Goal: Navigation & Orientation: Find specific page/section

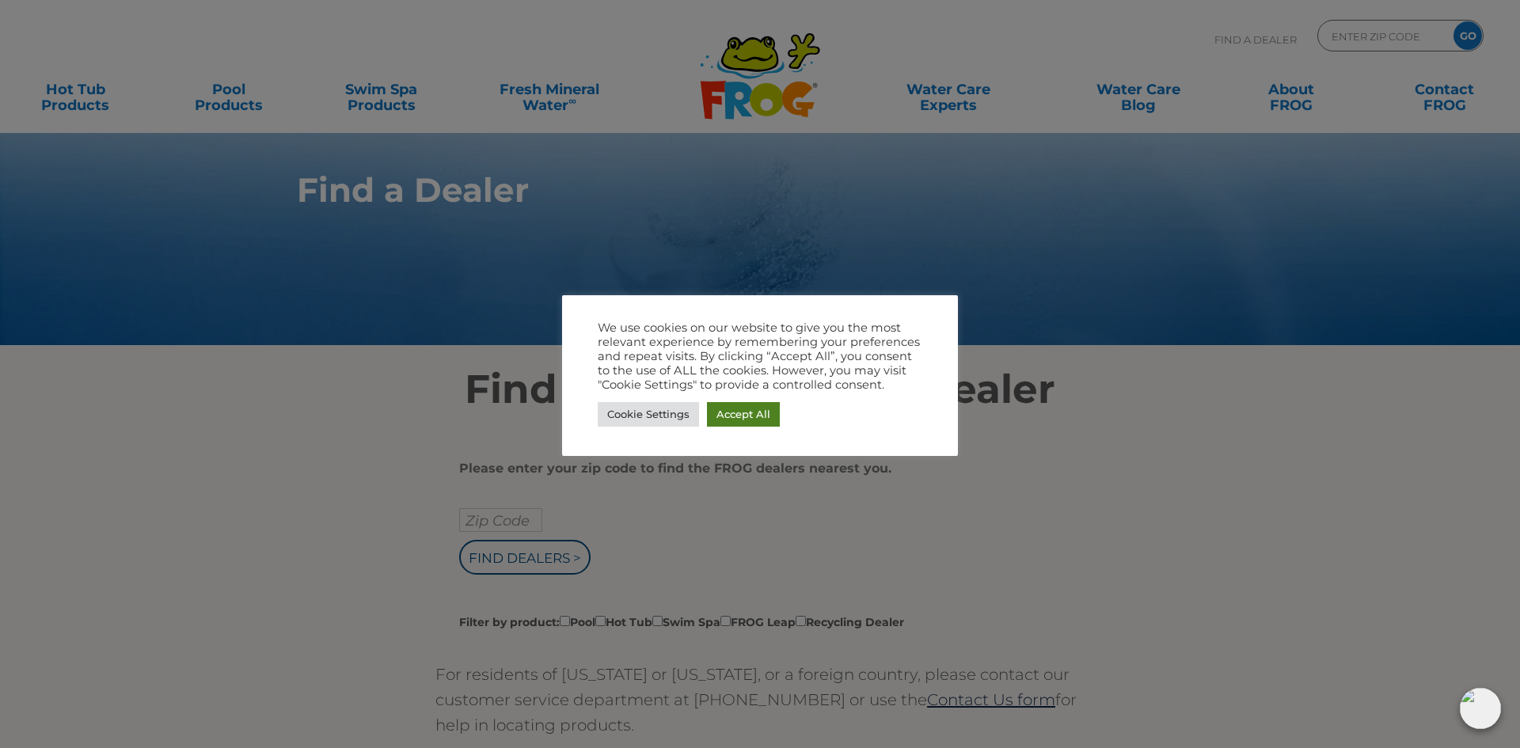
click at [752, 409] on link "Accept All" at bounding box center [743, 414] width 73 height 25
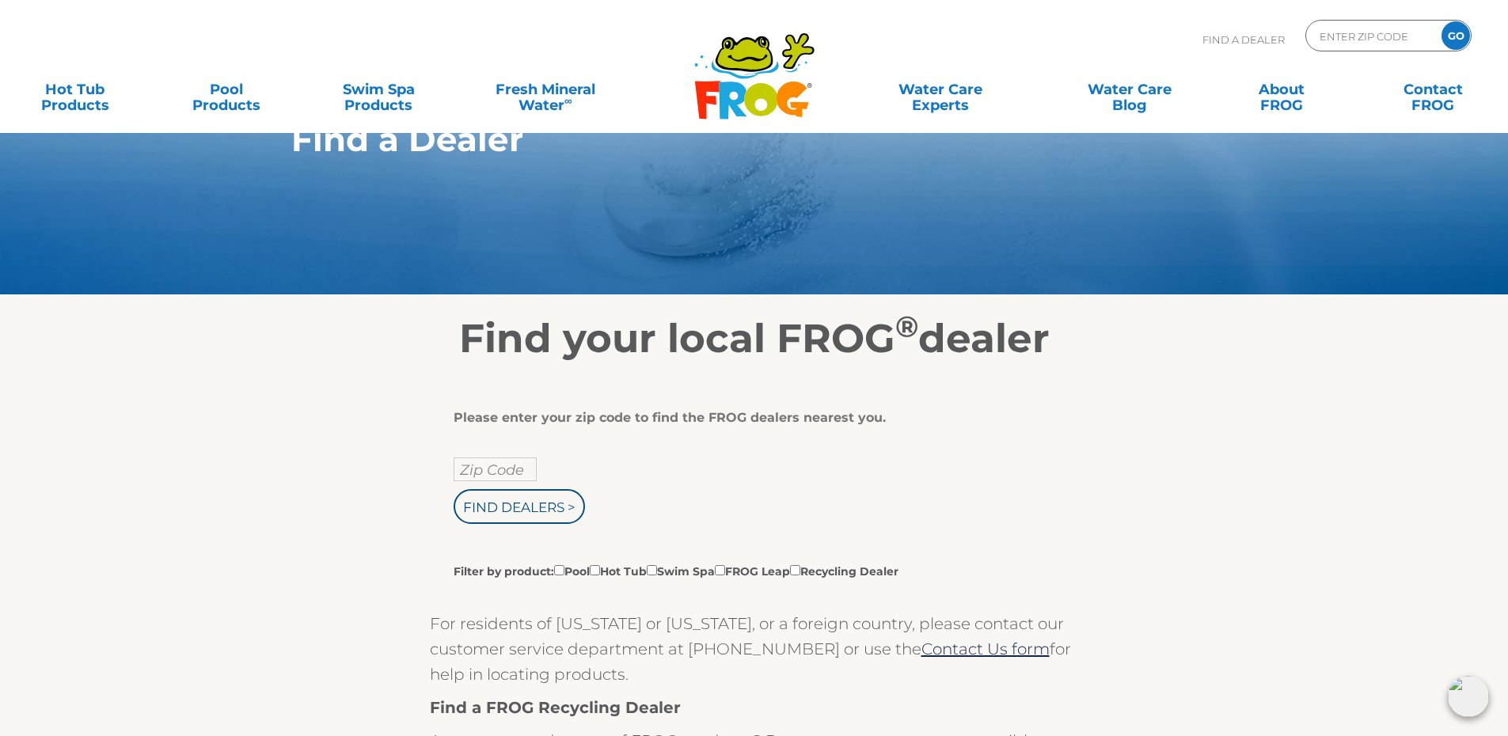
scroll to position [158, 0]
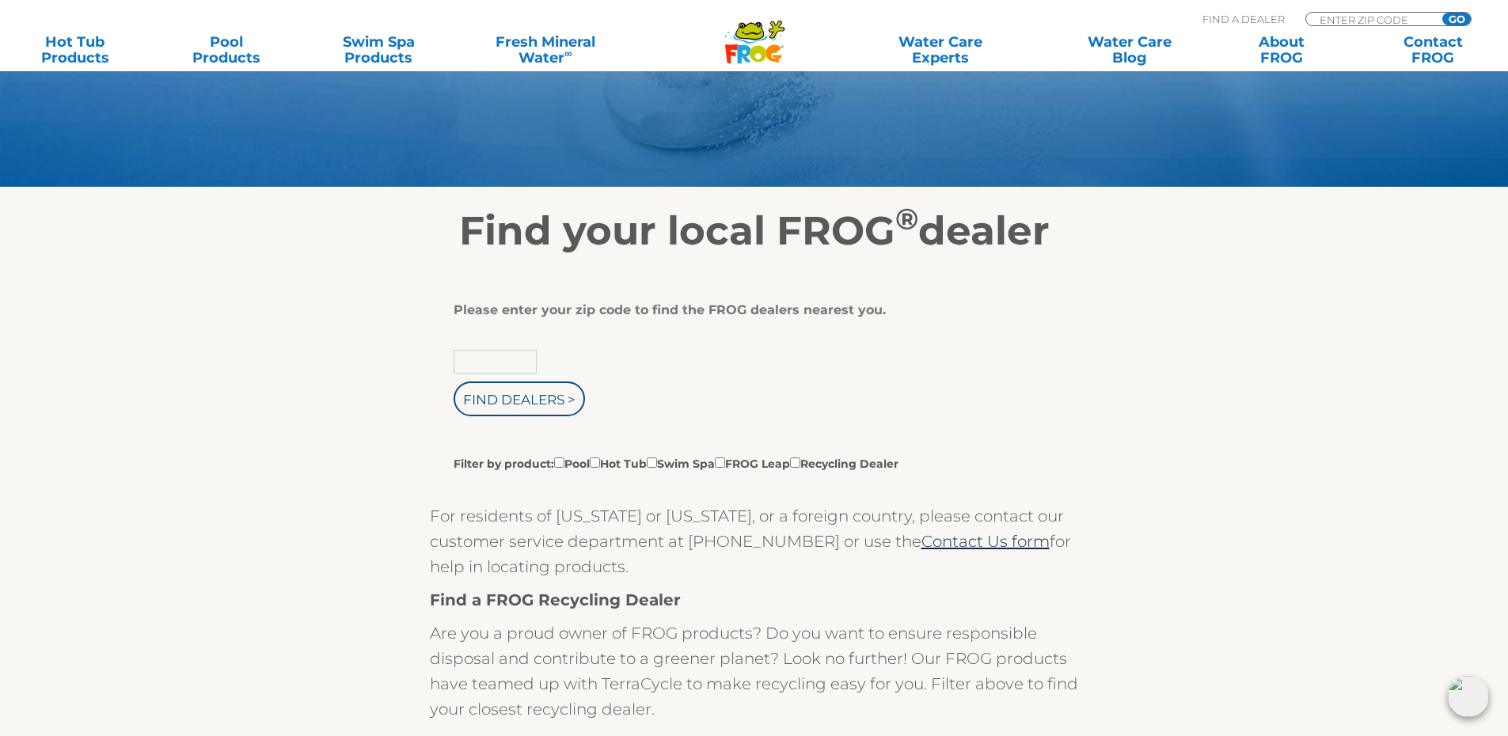
click at [499, 356] on input "text" at bounding box center [495, 362] width 83 height 24
type input "32327"
click at [507, 407] on input "Find Dealers >" at bounding box center [519, 398] width 131 height 35
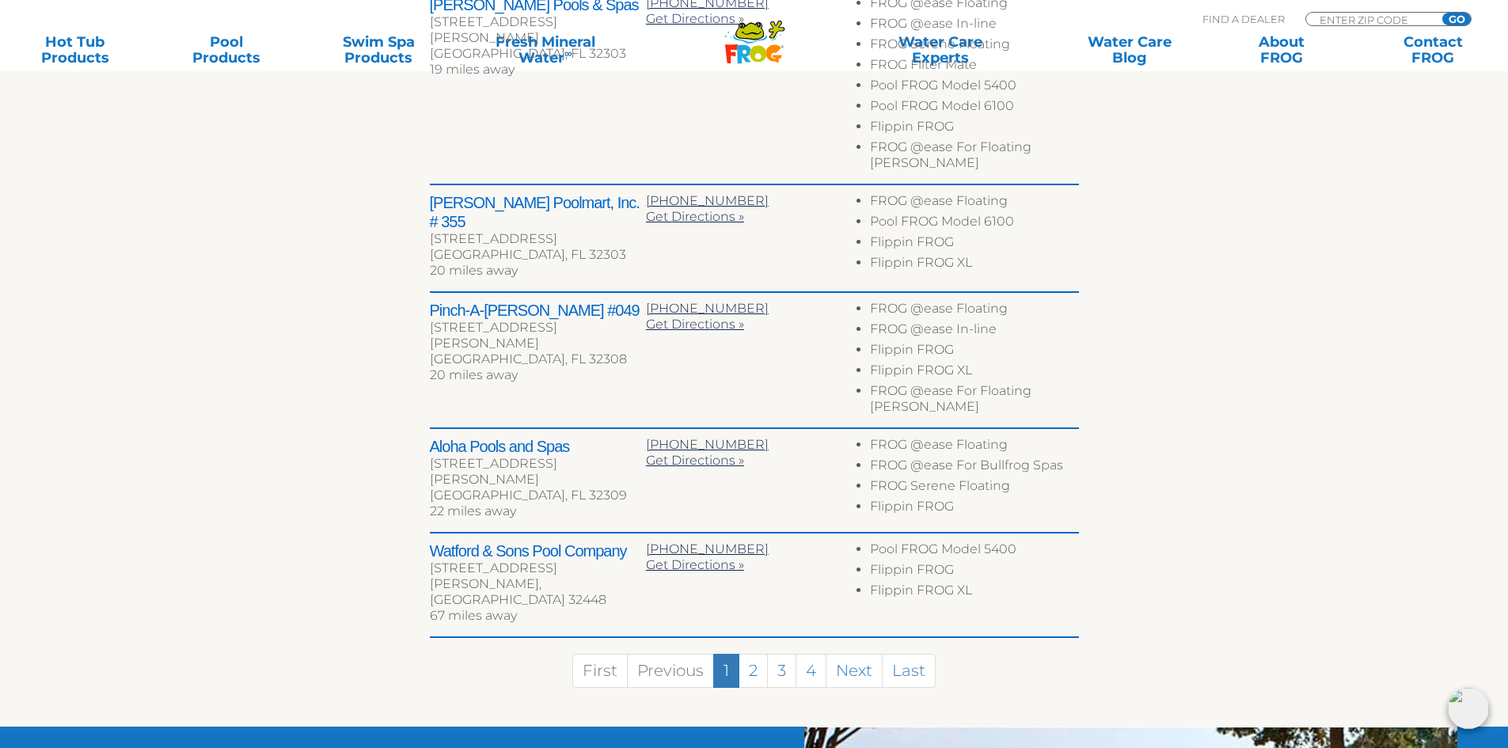
scroll to position [791, 0]
